Goal: Browse casually: Explore the website without a specific task or goal

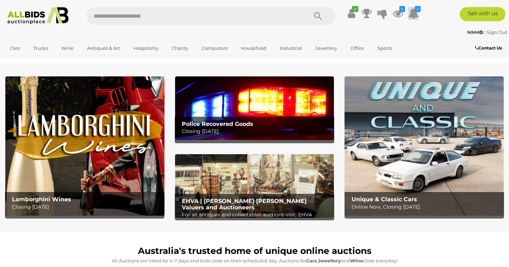
click at [413, 13] on icon at bounding box center [413, 13] width 11 height 13
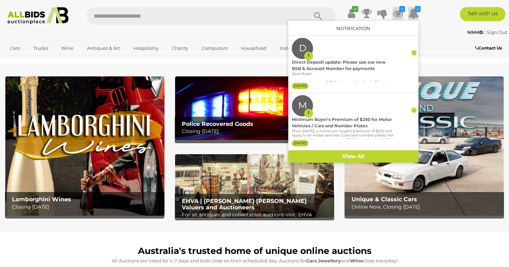
click at [396, 15] on icon at bounding box center [398, 13] width 11 height 13
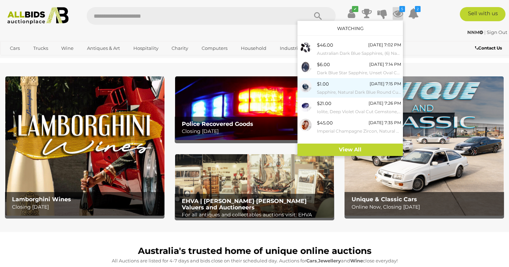
click at [339, 88] on small "Sapphire, Natural Dark Blue Round Cut Gemstone, 0.80ct" at bounding box center [359, 92] width 84 height 8
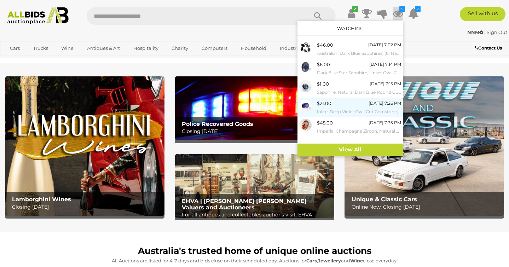
click at [360, 102] on div "$21.00 Tuesday 7:26 PM Iolite, Deep Violet Oval Cut Gemstone, 0.70ct" at bounding box center [359, 107] width 84 height 16
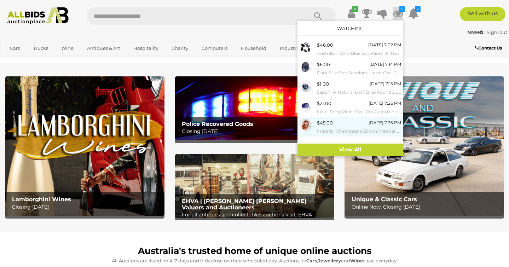
click at [359, 127] on small "Imperial Champagne Zircon, Natural Oval Cut Gemstone, [GEOGRAPHIC_DATA], 1.66ct" at bounding box center [359, 131] width 84 height 8
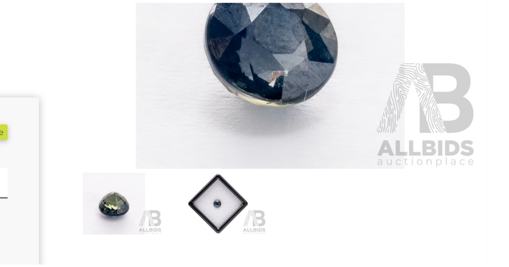
scroll to position [60, 0]
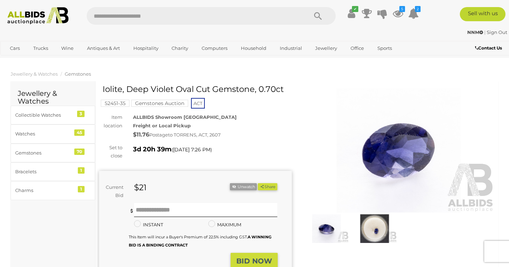
click at [360, 102] on img at bounding box center [399, 150] width 193 height 124
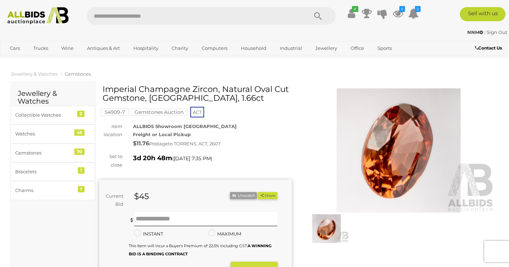
click at [325, 235] on img at bounding box center [326, 228] width 45 height 29
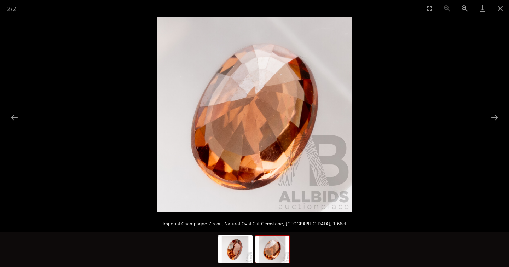
click at [269, 255] on img at bounding box center [272, 249] width 34 height 27
click at [237, 257] on img at bounding box center [235, 249] width 34 height 27
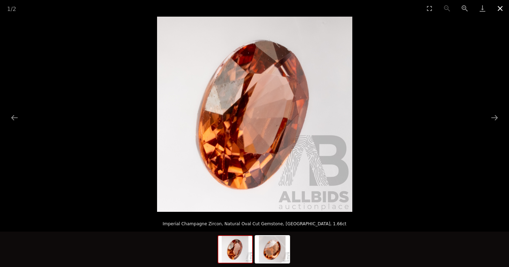
click at [501, 9] on button "Close gallery" at bounding box center [501, 8] width 18 height 17
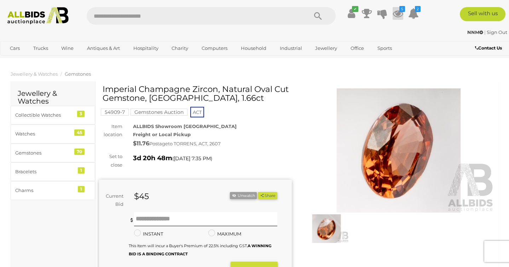
click at [400, 13] on icon at bounding box center [398, 13] width 11 height 13
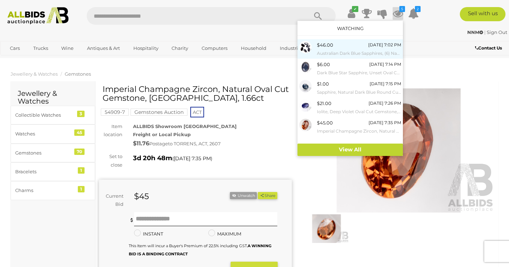
click at [341, 45] on div "$46.00 Tuesday 7:02 PM Australian Dark Blue Sapphires, (6) Natural Oval Cut Gem…" at bounding box center [359, 49] width 84 height 16
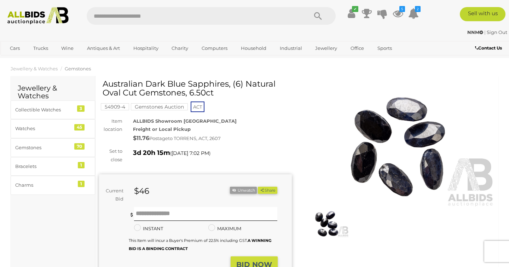
scroll to position [6, 0]
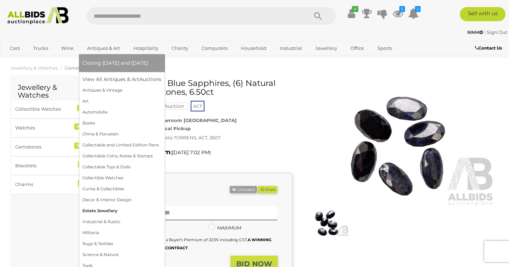
click at [94, 213] on link "Estate Jewellery" at bounding box center [121, 211] width 79 height 11
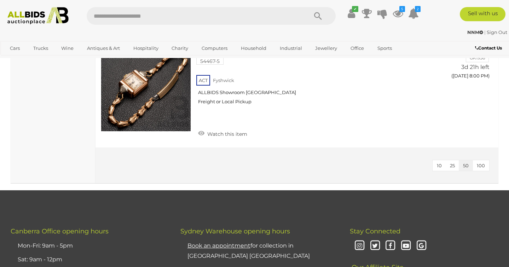
scroll to position [1432, 0]
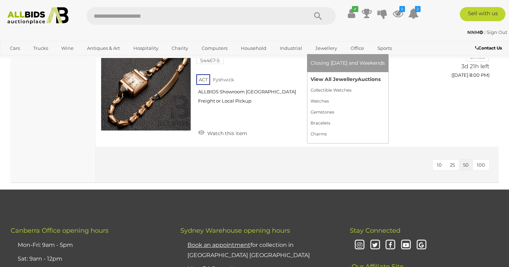
click at [331, 79] on link "View All Jewellery Auctions" at bounding box center [348, 79] width 74 height 11
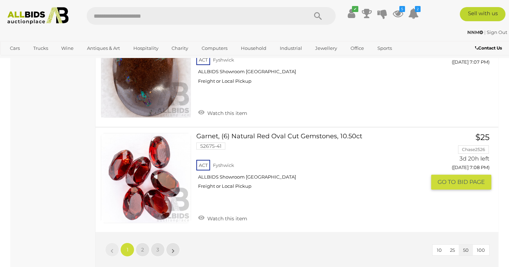
scroll to position [5390, 0]
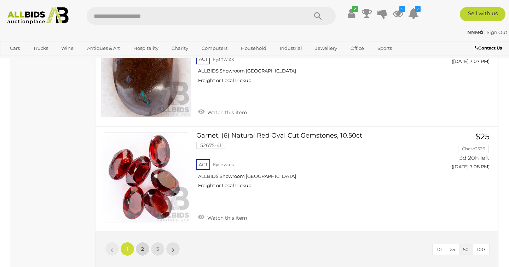
click at [144, 246] on span "2" at bounding box center [142, 249] width 3 height 6
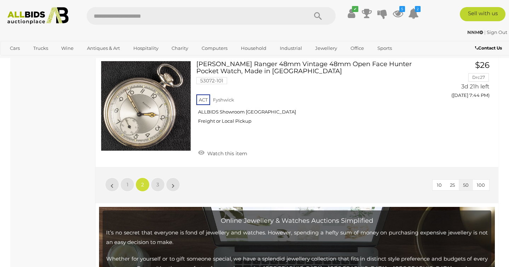
scroll to position [5428, 0]
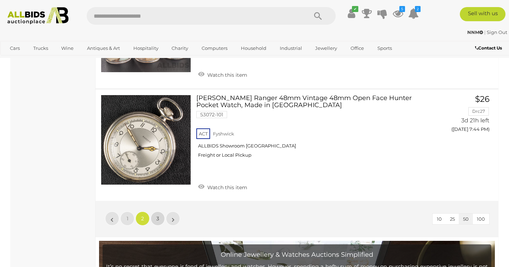
click at [159, 216] on span "3" at bounding box center [157, 219] width 3 height 6
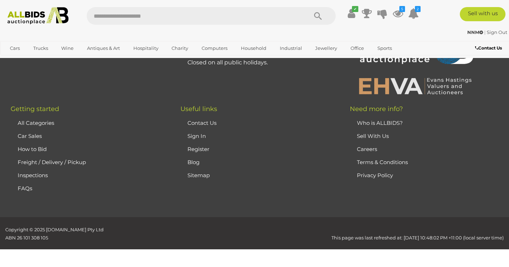
scroll to position [153, 0]
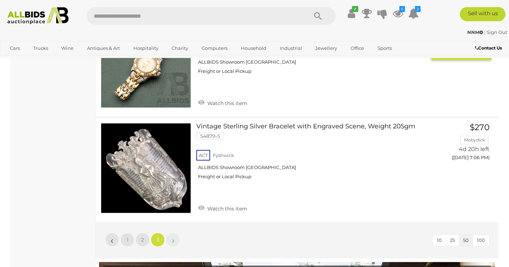
scroll to position [1780, 0]
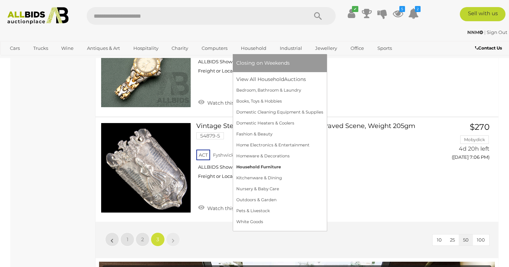
click at [251, 167] on link "Household Furniture" at bounding box center [279, 167] width 87 height 11
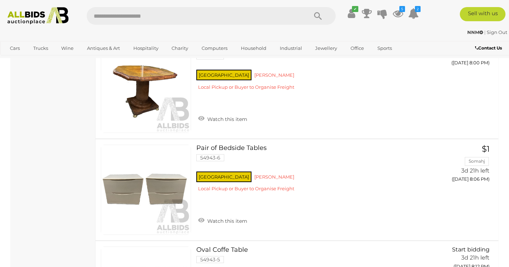
scroll to position [979, 0]
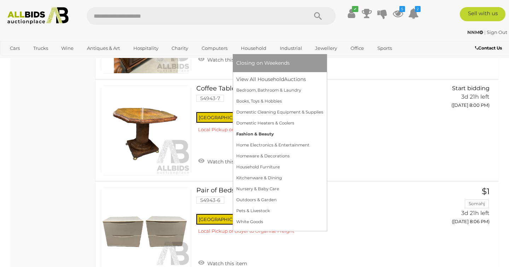
click at [261, 134] on link "Fashion & Beauty" at bounding box center [279, 134] width 87 height 11
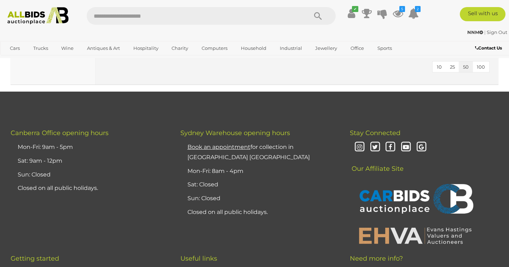
scroll to position [1131, 0]
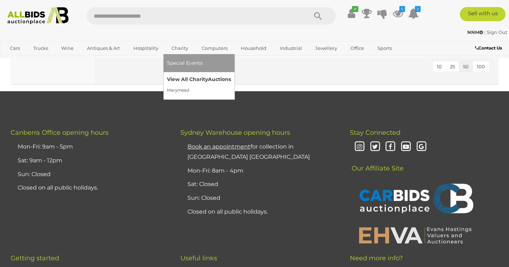
click at [192, 81] on link "View All Charity Auctions" at bounding box center [199, 79] width 64 height 11
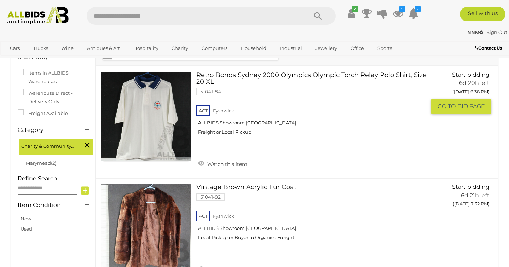
scroll to position [132, 0]
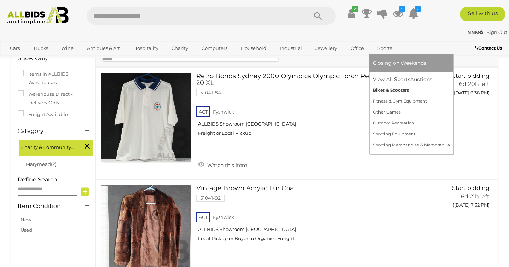
click at [387, 91] on link "Bikes & Scooters" at bounding box center [411, 90] width 77 height 11
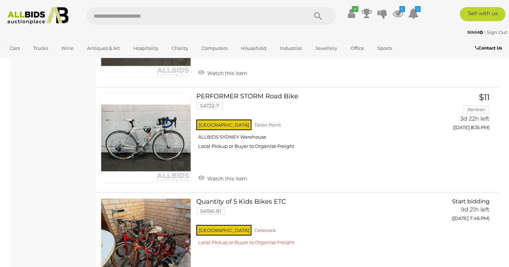
scroll to position [1802, 0]
